Goal: Transaction & Acquisition: Purchase product/service

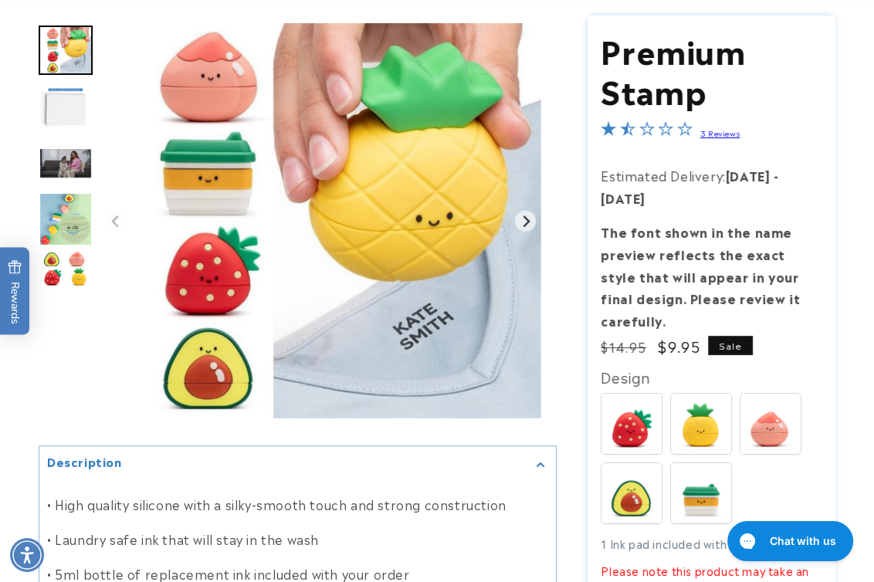
scroll to position [421, 0]
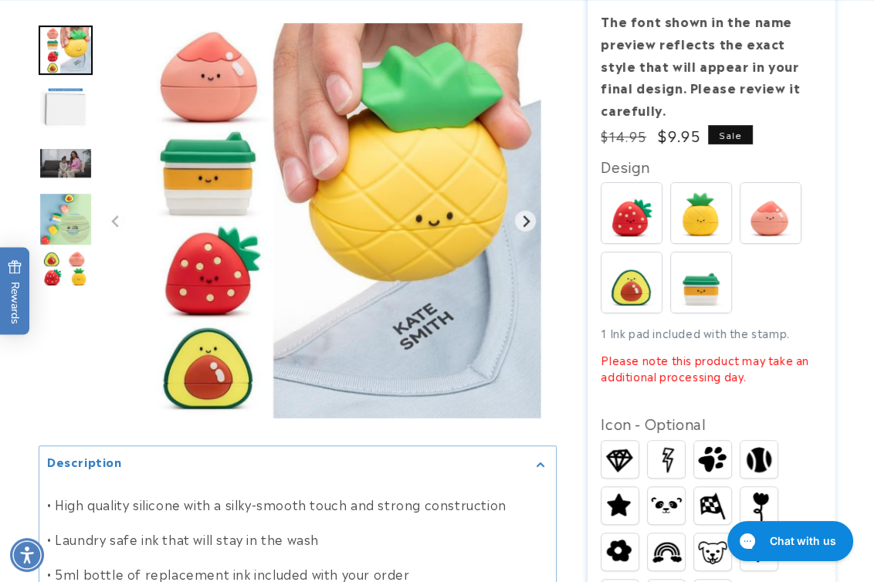
click at [702, 201] on img at bounding box center [701, 213] width 60 height 60
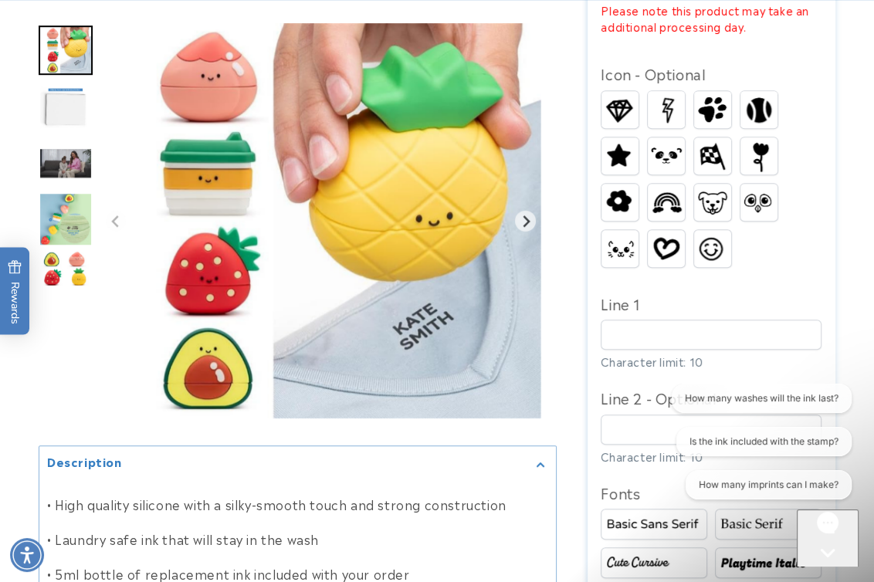
scroll to position [772, 0]
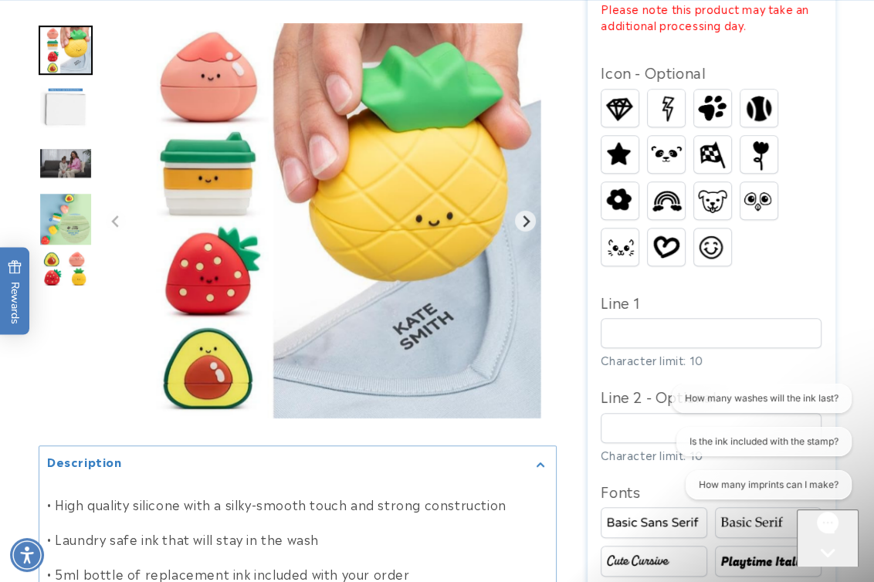
click at [657, 349] on div "Line 1 Character limit: 10" at bounding box center [711, 328] width 221 height 79
click at [657, 342] on input "Line 1" at bounding box center [711, 333] width 221 height 30
paste input "******"
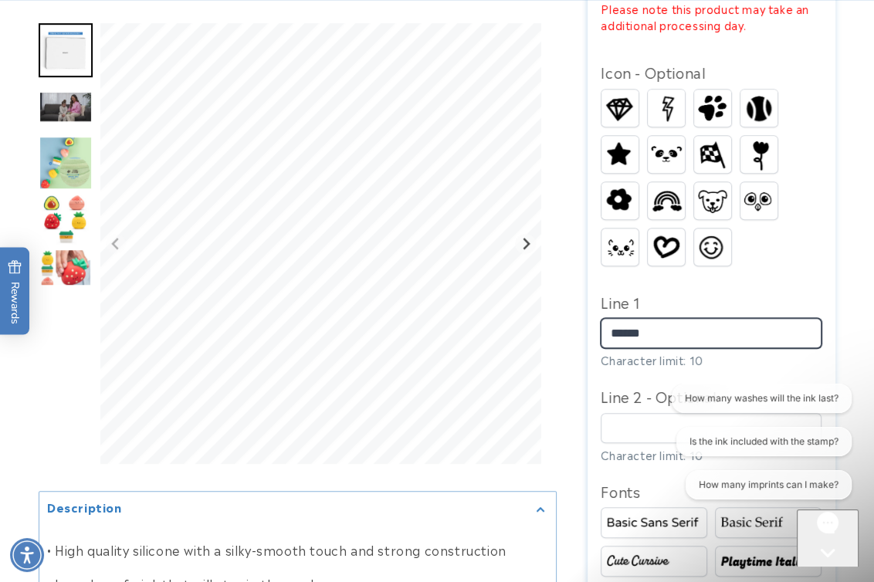
type input "******"
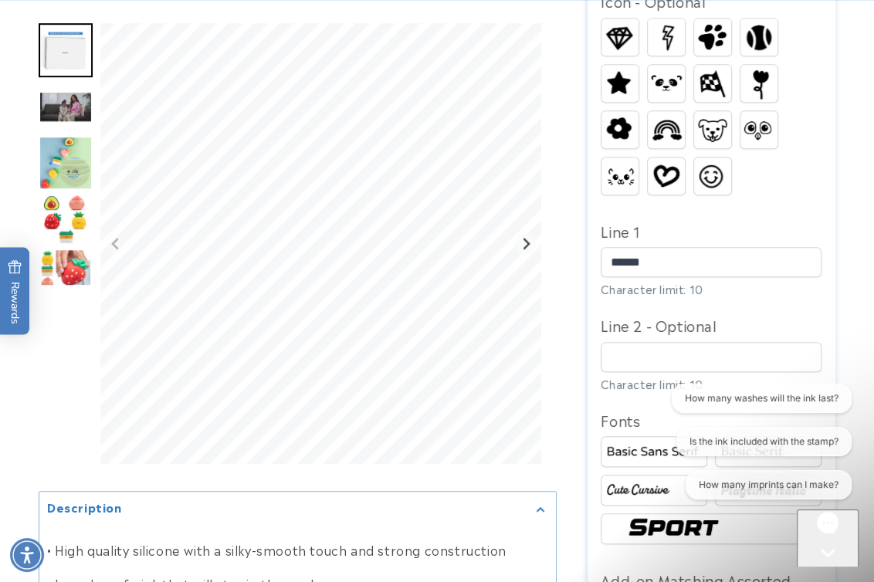
scroll to position [912, 0]
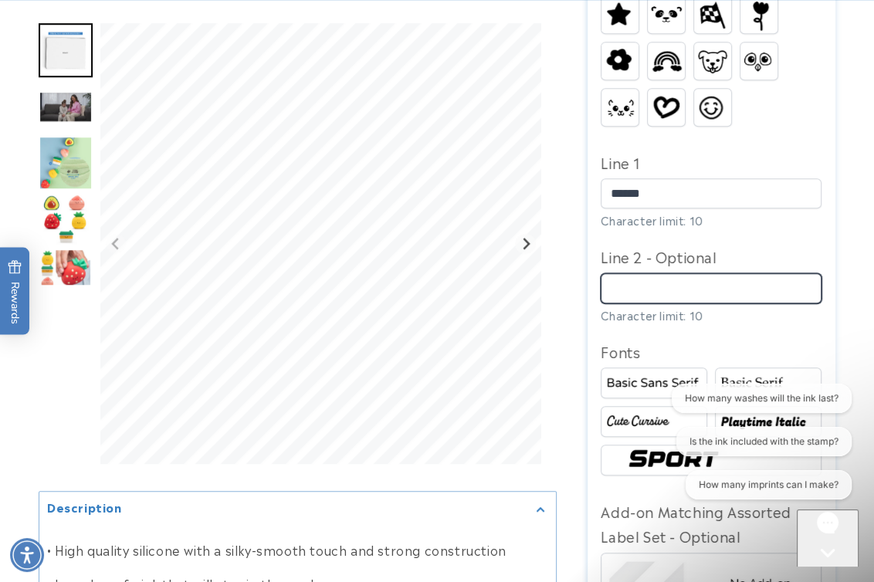
click at [602, 278] on input "Line 2 - Optional" at bounding box center [711, 288] width 221 height 30
paste input "*******"
type input "*******"
click at [827, 572] on icon "Gorgias live chat" at bounding box center [827, 579] width 15 height 15
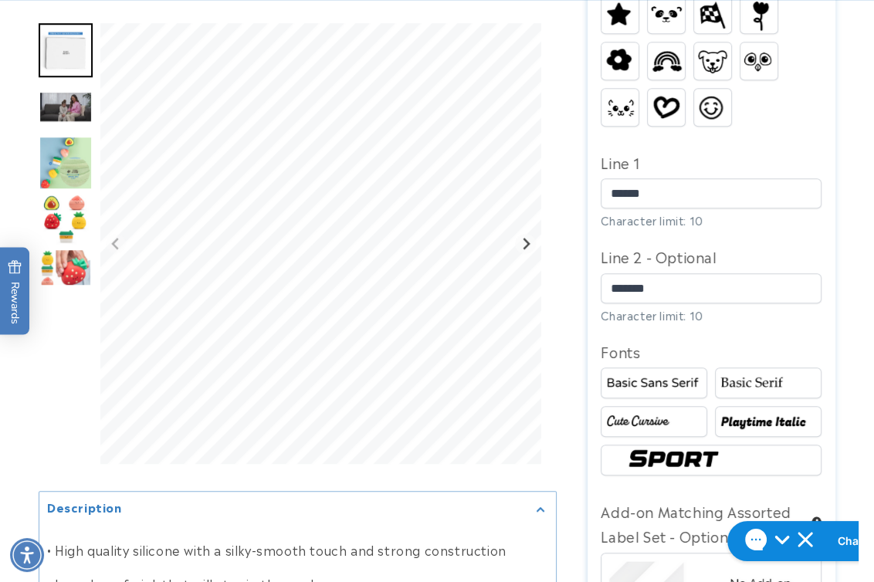
click at [763, 423] on img at bounding box center [768, 421] width 102 height 17
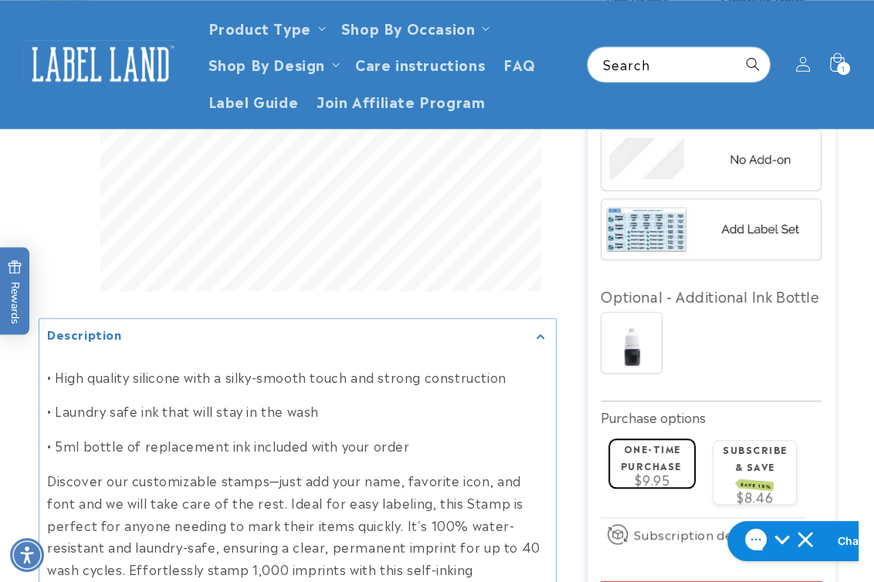
scroll to position [1333, 0]
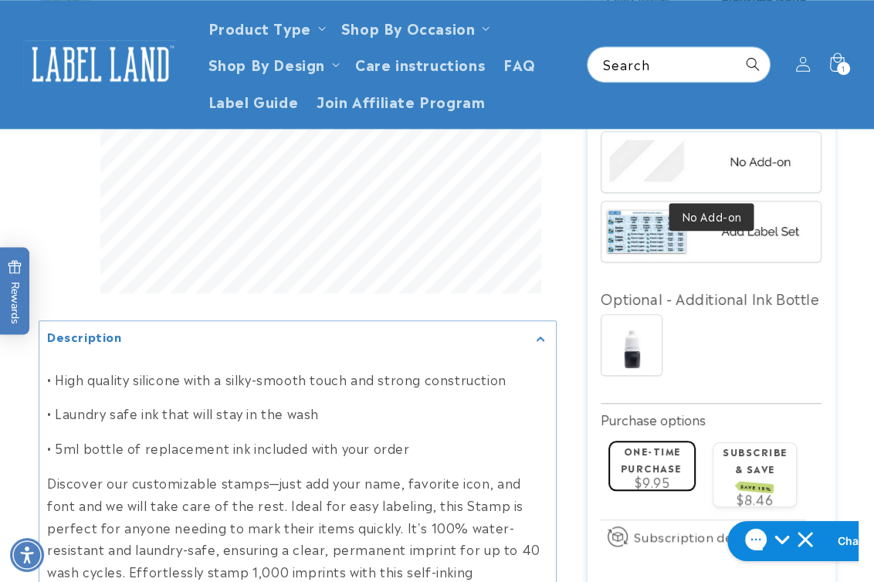
click at [719, 179] on img at bounding box center [710, 161] width 219 height 55
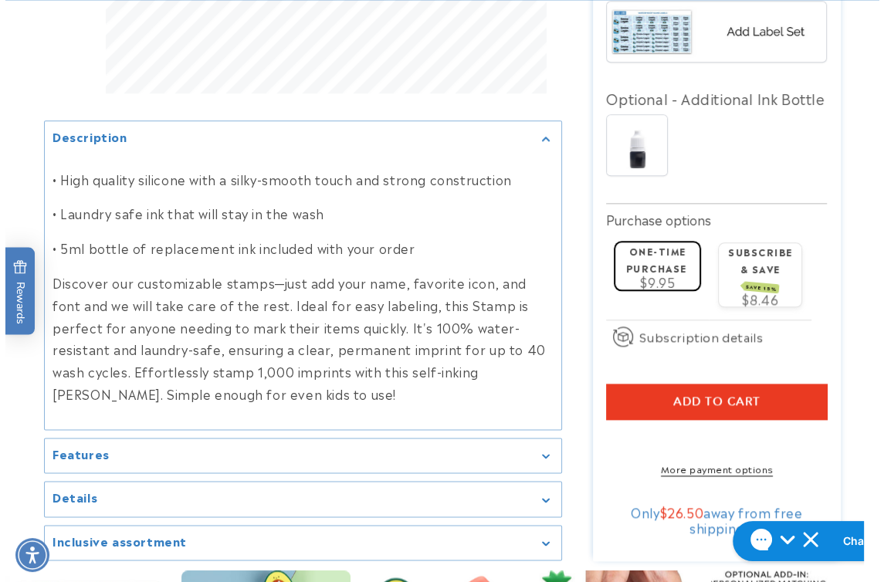
scroll to position [1683, 0]
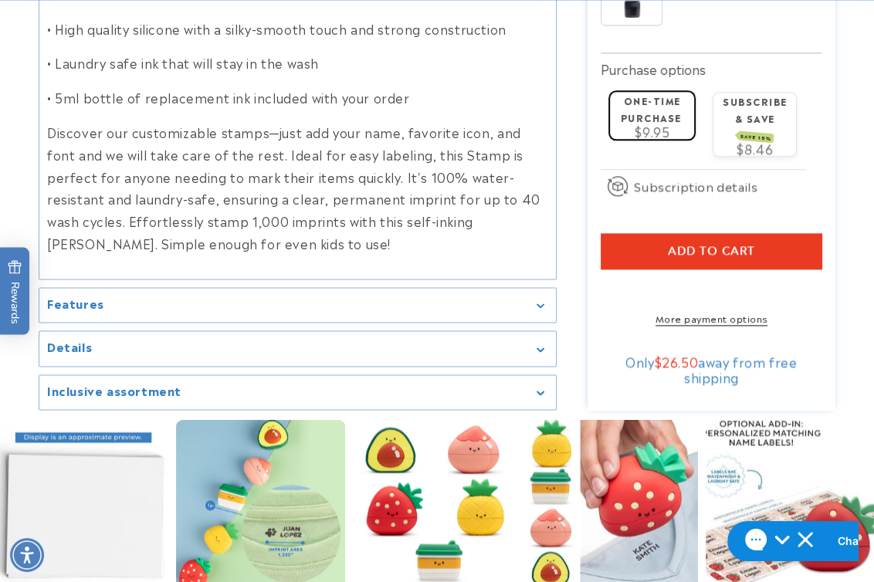
click at [677, 258] on span "Add to cart" at bounding box center [711, 251] width 87 height 14
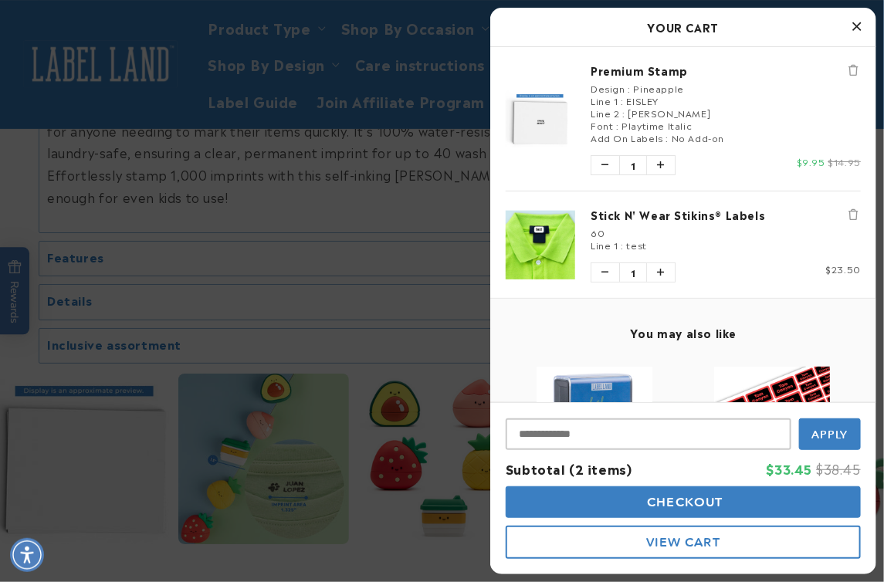
click at [848, 213] on icon "Remove Stick N' Wear Stikins® Labels" at bounding box center [852, 214] width 9 height 11
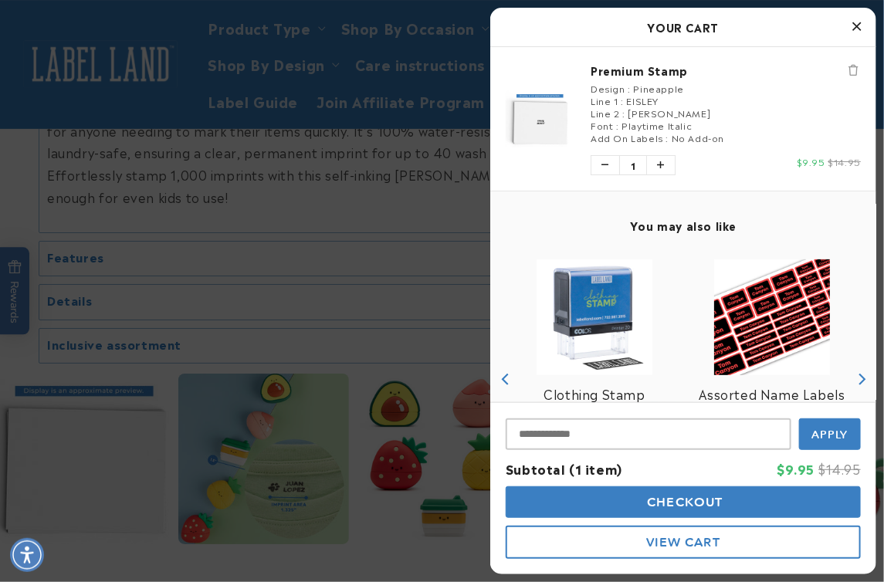
click at [696, 499] on span "Checkout" at bounding box center [684, 502] width 80 height 15
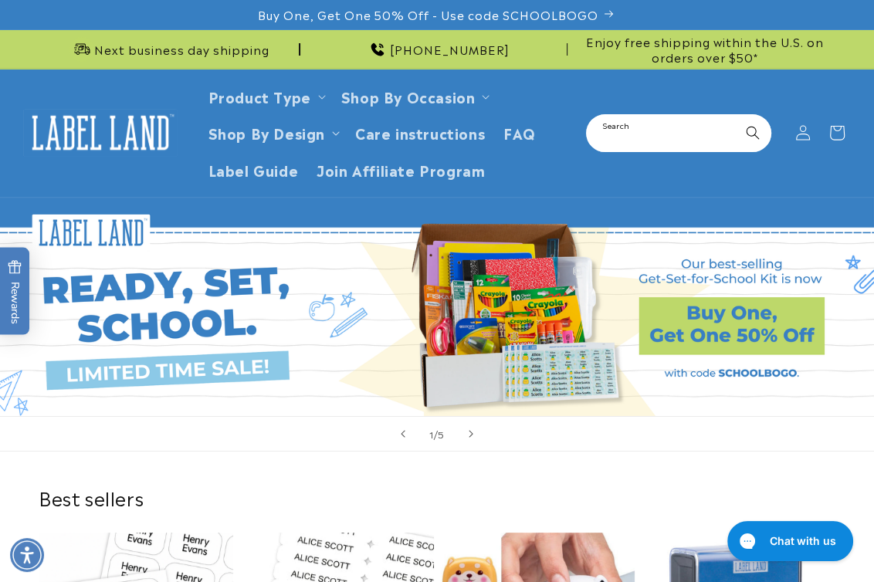
click at [656, 135] on input "Search" at bounding box center [678, 133] width 182 height 35
type input "*****"
click at [736, 116] on button "Search" at bounding box center [753, 133] width 34 height 34
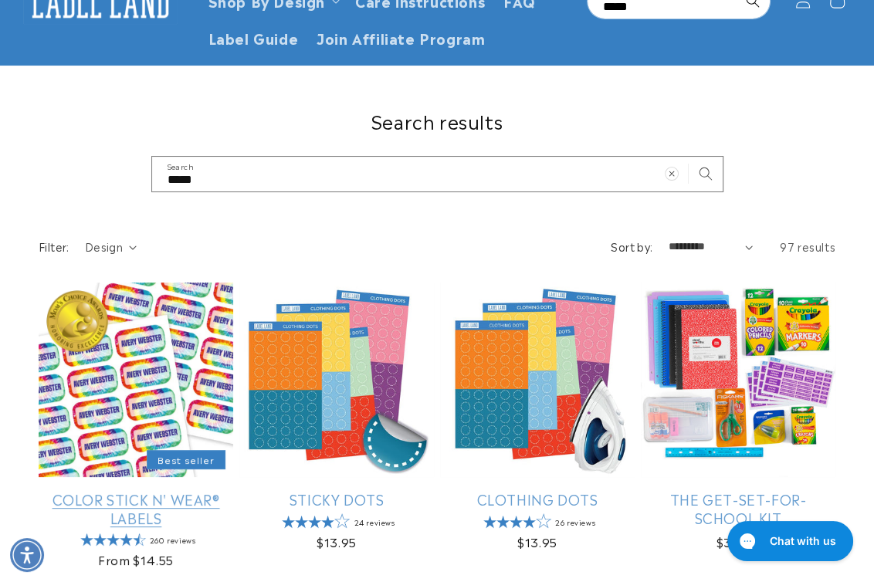
scroll to position [210, 0]
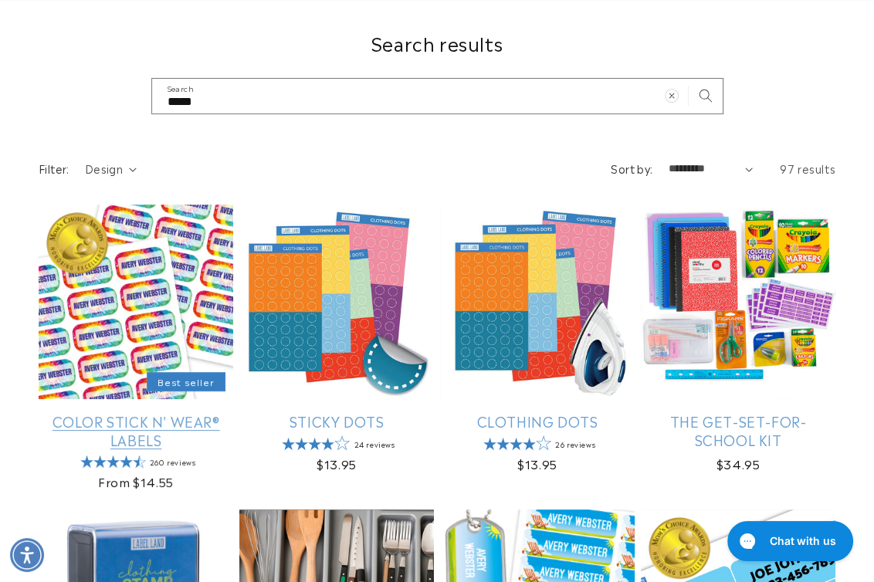
click at [97, 412] on link "Color Stick N' Wear® Labels" at bounding box center [136, 430] width 195 height 36
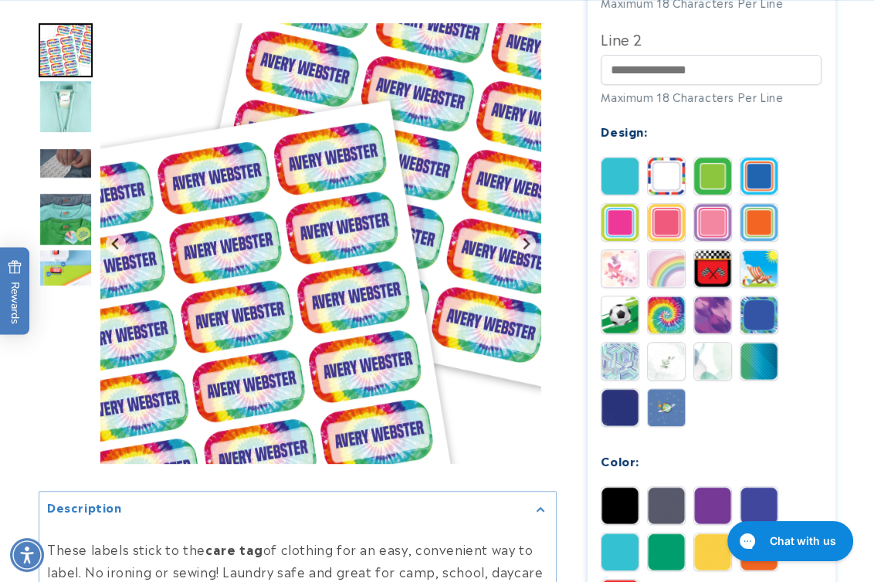
scroll to position [772, 0]
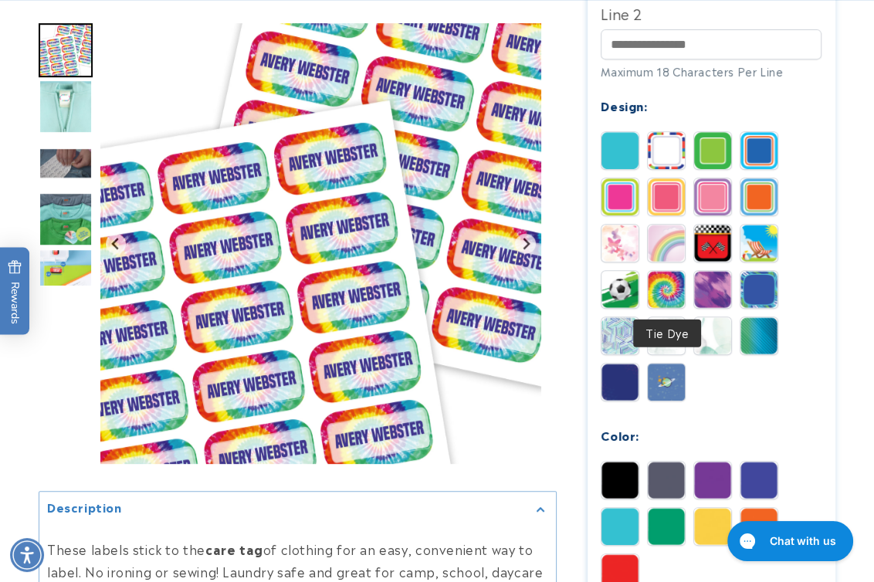
click at [667, 293] on img at bounding box center [666, 289] width 37 height 37
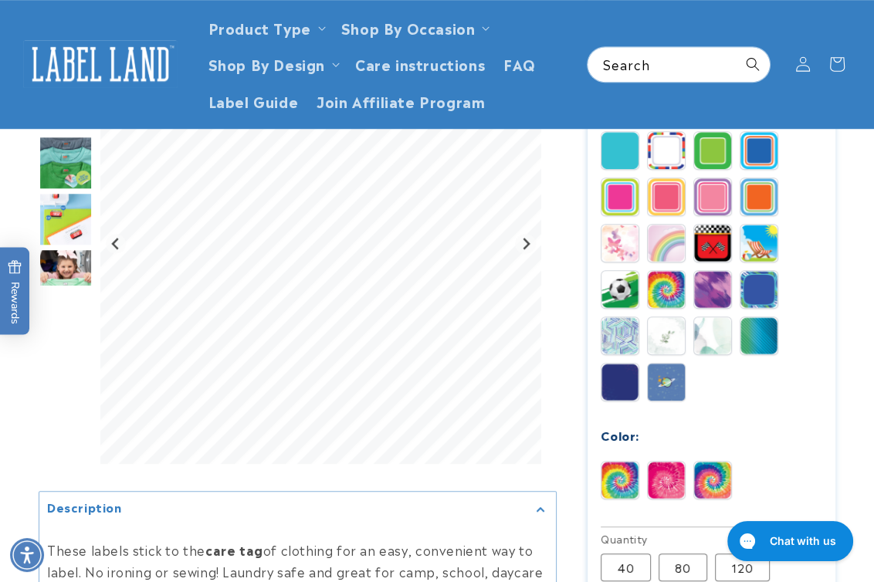
click at [856, 345] on div at bounding box center [437, 213] width 874 height 1533
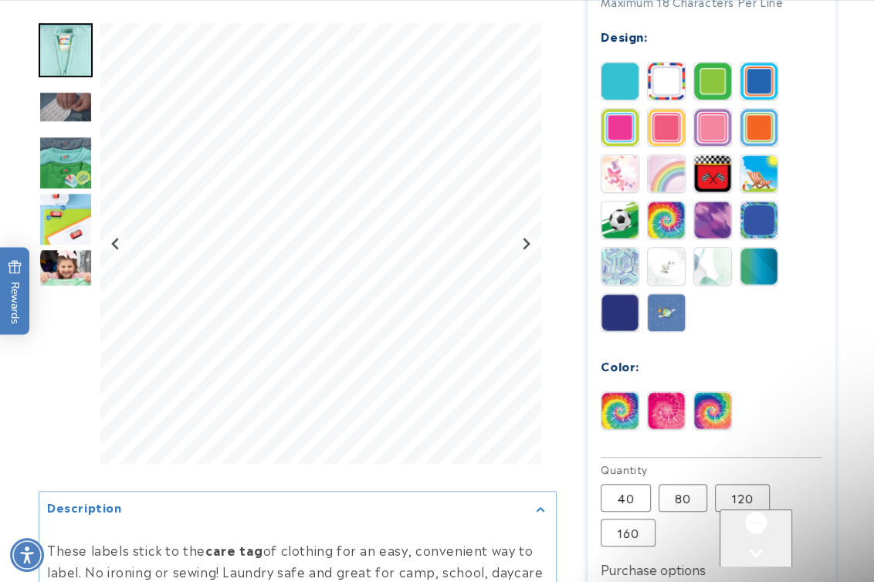
scroll to position [0, 0]
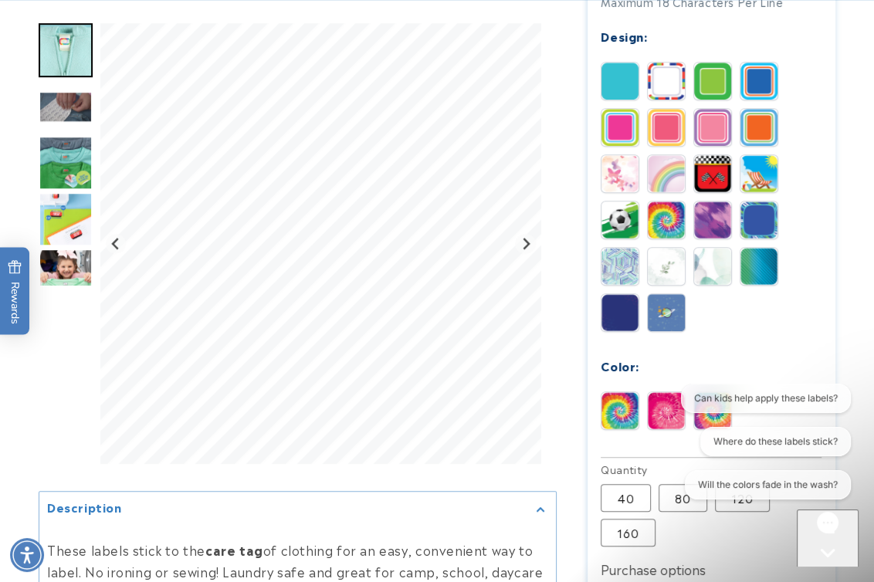
drag, startPoint x: 818, startPoint y: 546, endPoint x: 1623, endPoint y: 991, distance: 920.0
click at [818, 546] on button "Chat with us" at bounding box center [828, 566] width 62 height 115
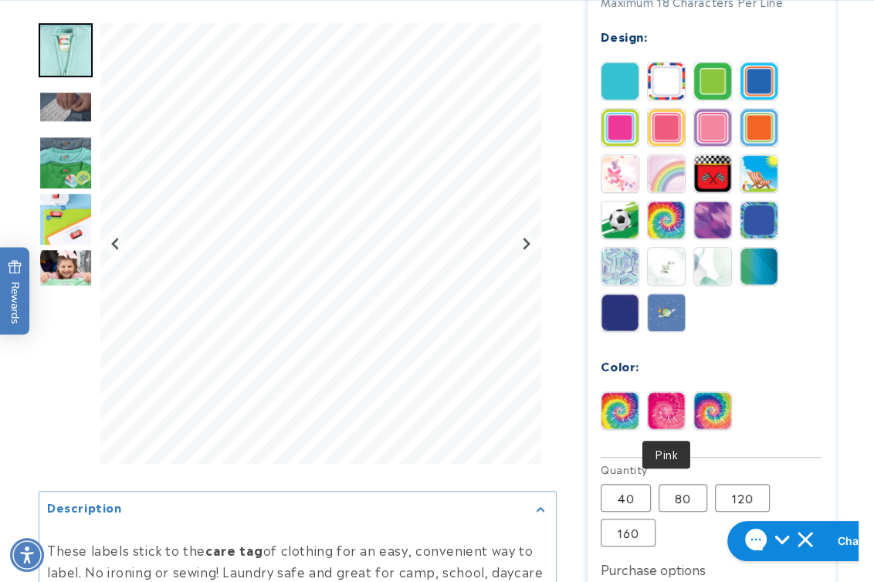
click at [664, 421] on img at bounding box center [666, 410] width 37 height 37
click at [709, 412] on img at bounding box center [712, 410] width 37 height 37
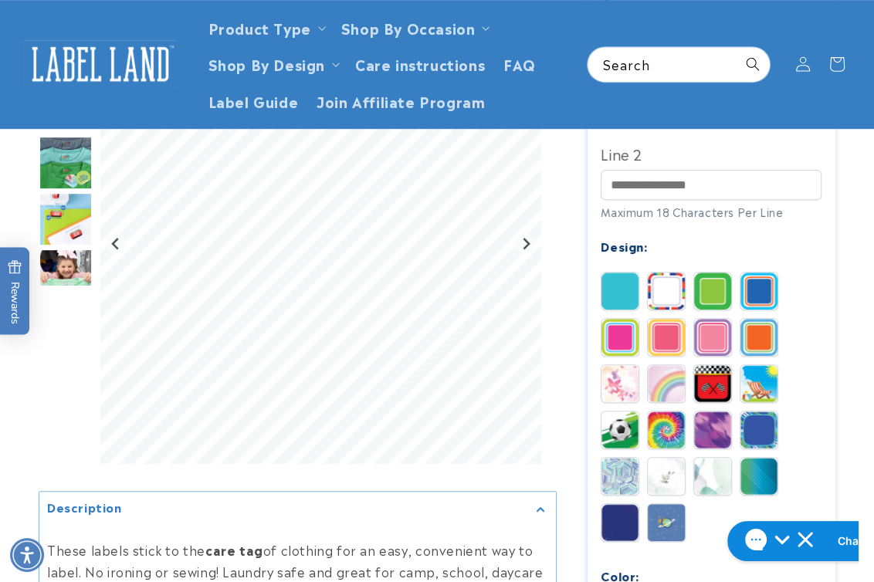
scroll to position [350, 0]
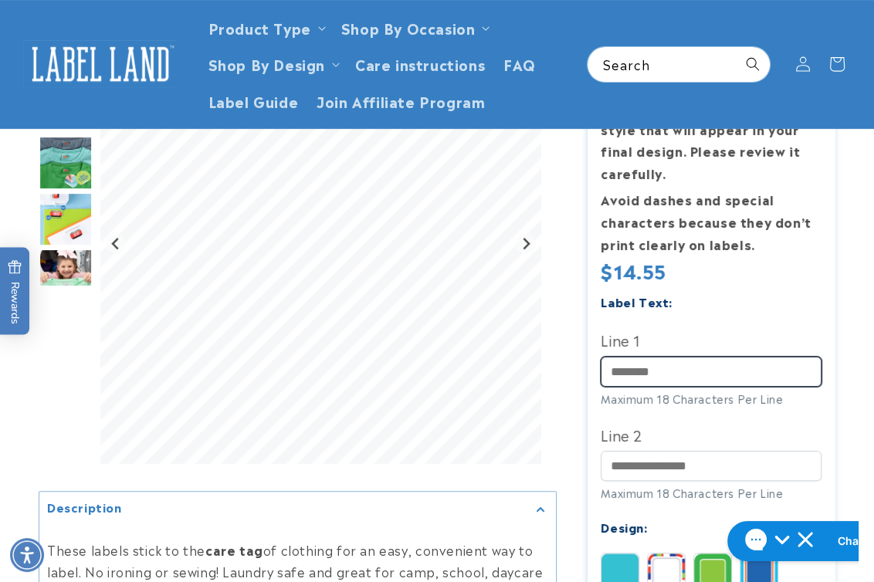
click at [648, 374] on input "Line 1" at bounding box center [711, 372] width 221 height 30
click at [66, 393] on div "Gallery Viewer" at bounding box center [66, 247] width 54 height 448
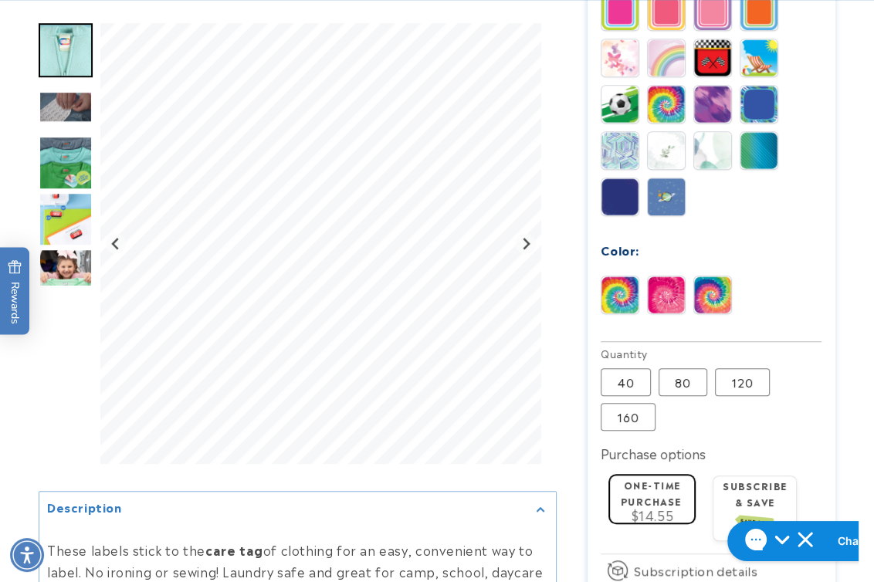
scroll to position [982, 0]
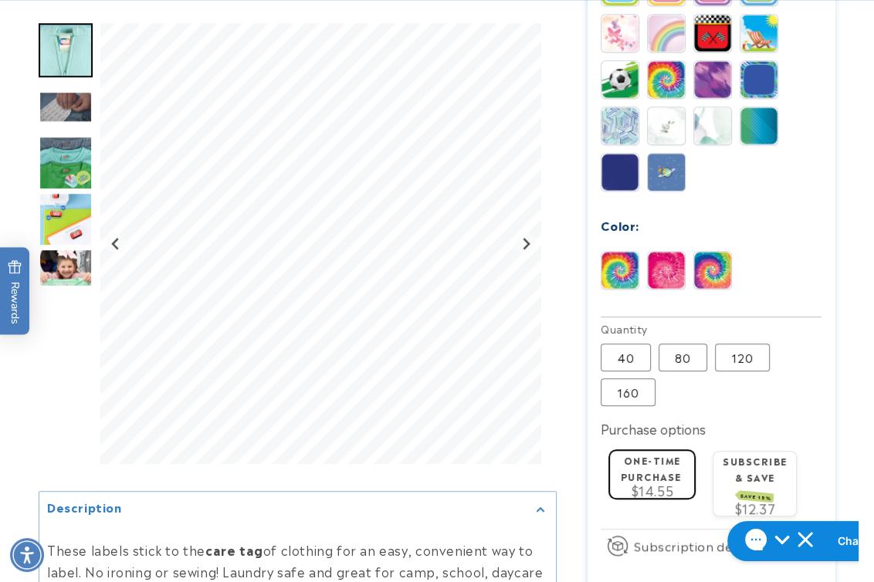
click at [626, 274] on img at bounding box center [619, 270] width 37 height 37
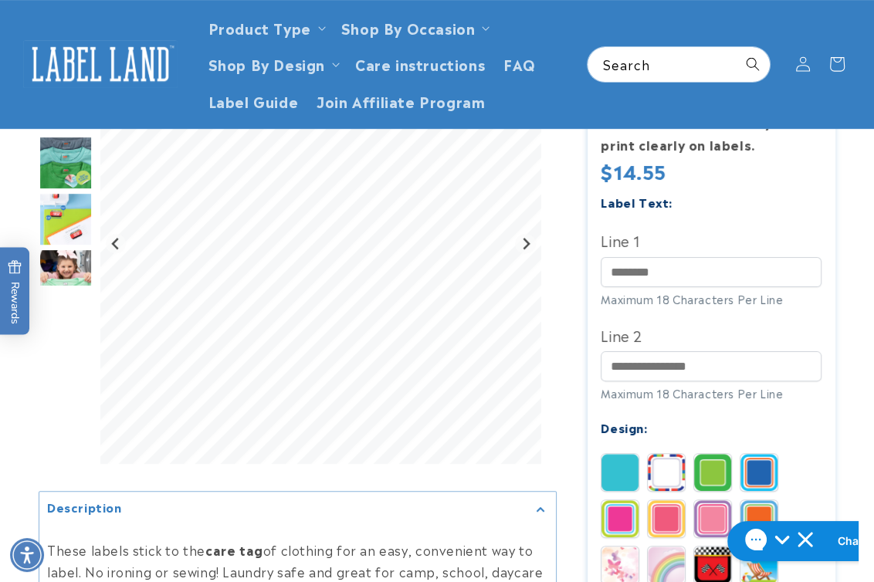
scroll to position [350, 0]
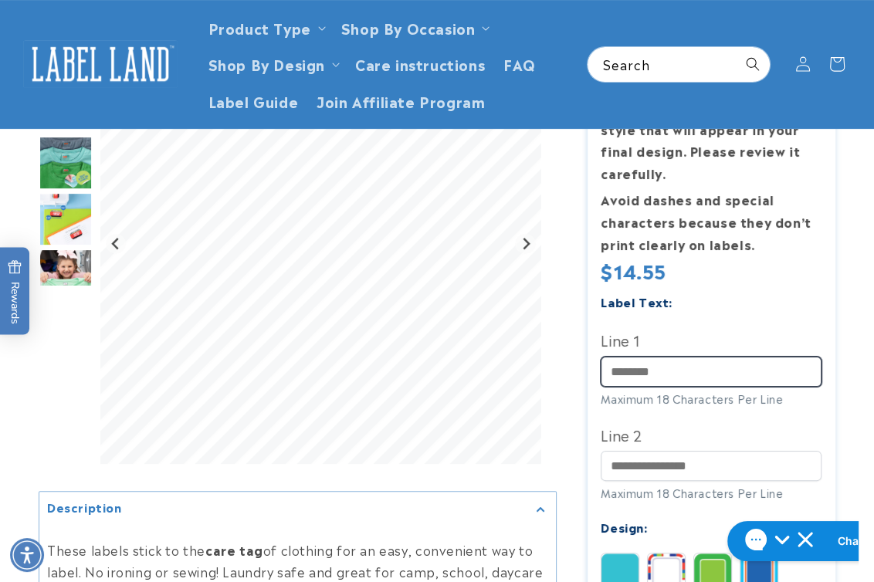
click at [637, 363] on input "Line 1" at bounding box center [711, 372] width 221 height 30
type input "*"
type input "**********"
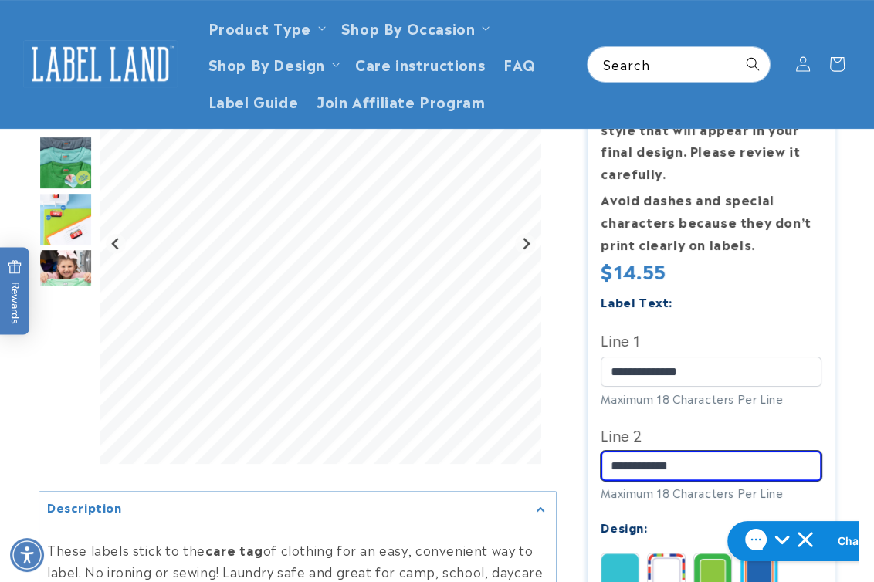
type input "**********"
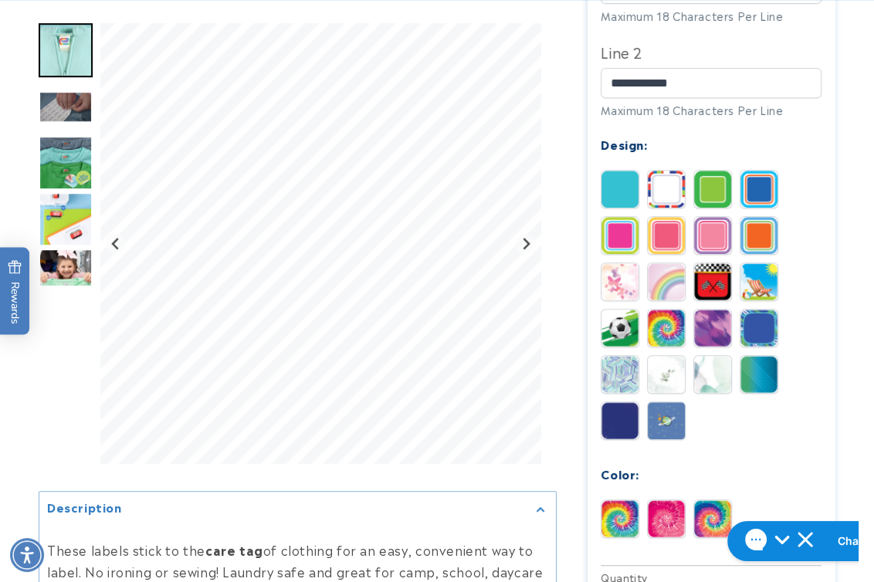
scroll to position [912, 0]
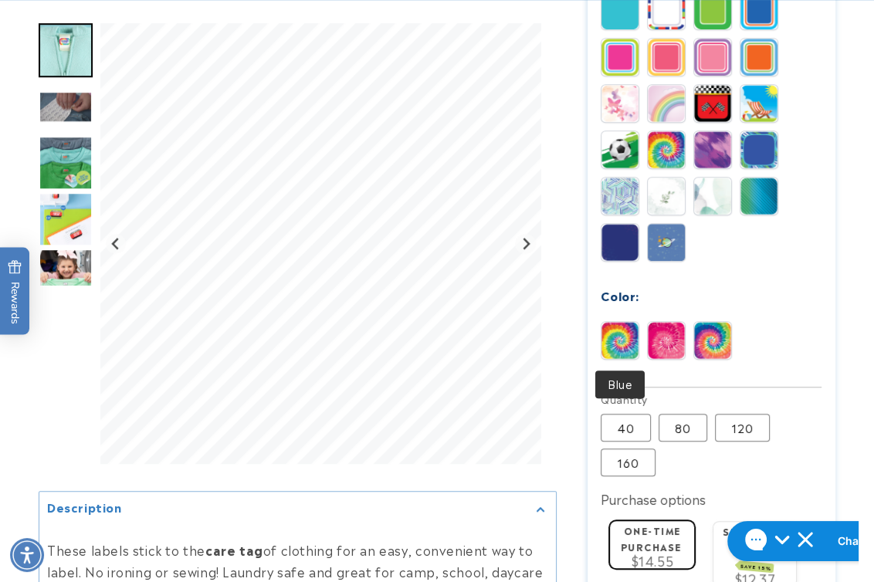
click at [617, 350] on img at bounding box center [619, 340] width 37 height 37
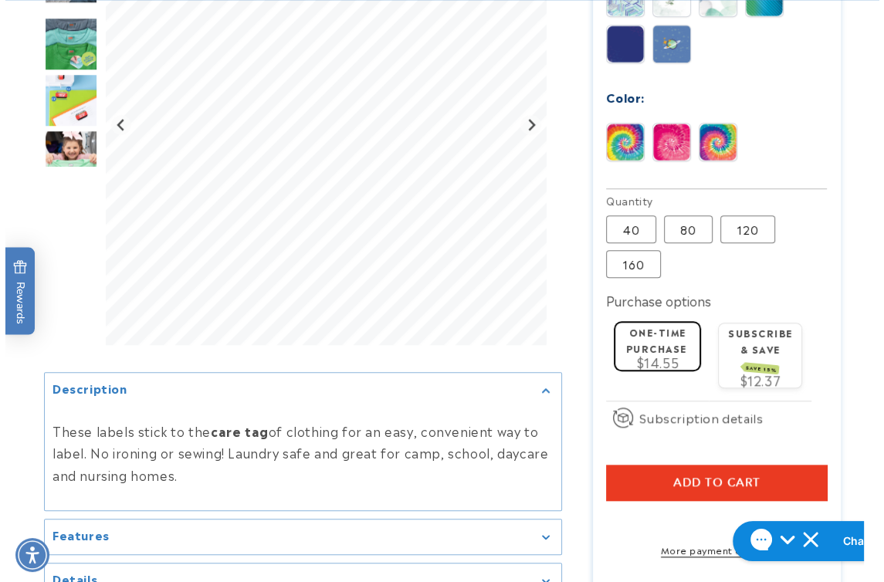
scroll to position [1122, 0]
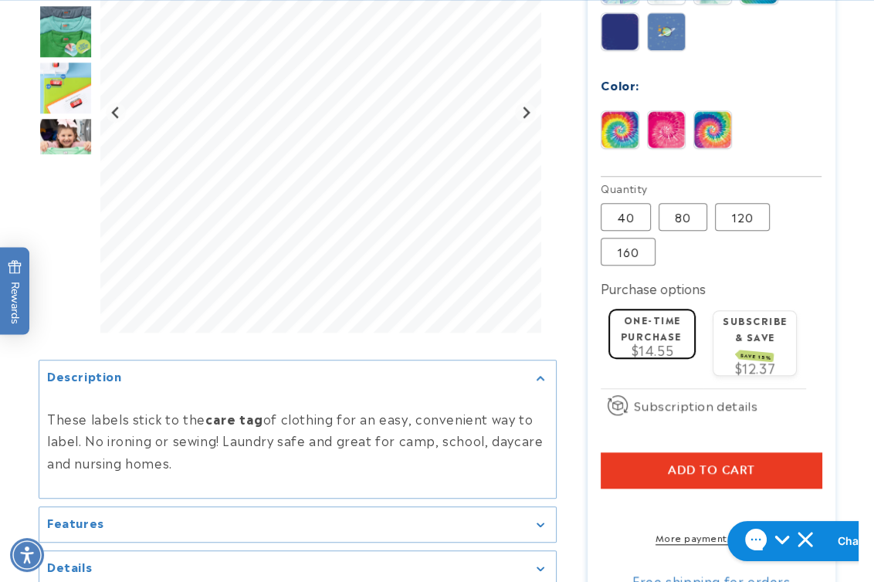
click at [637, 474] on button "Add to cart" at bounding box center [711, 470] width 221 height 36
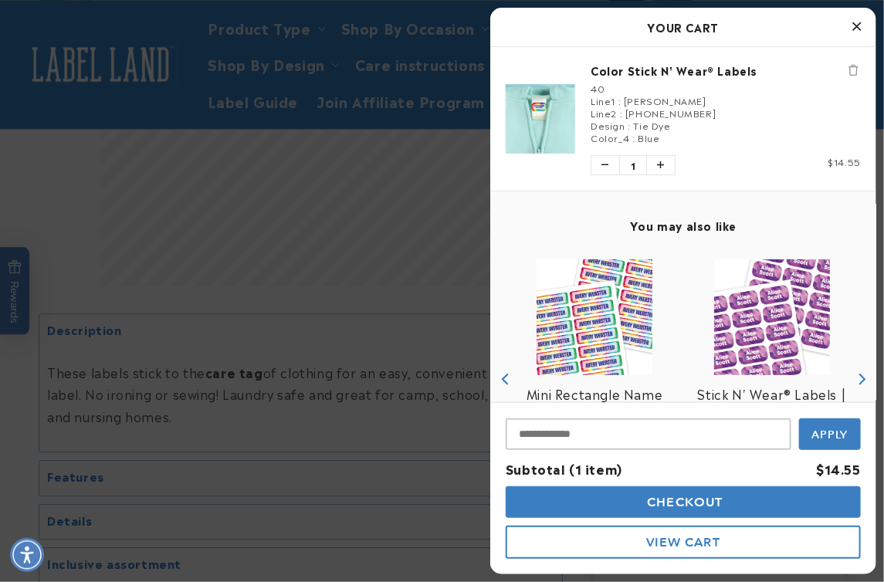
click at [644, 505] on span "Checkout" at bounding box center [684, 502] width 80 height 15
